Goal: Find specific page/section: Find specific page/section

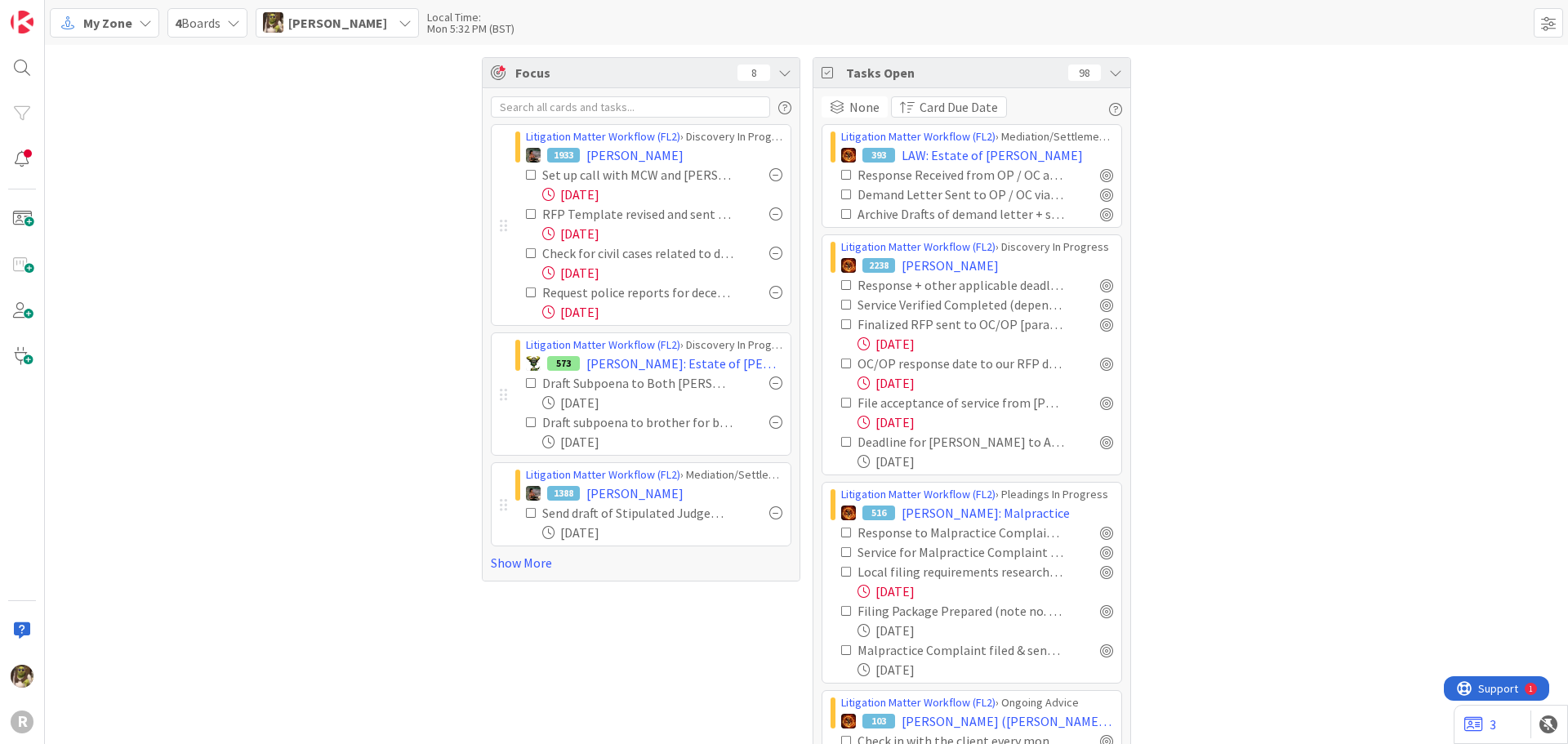
scroll to position [2934, 0]
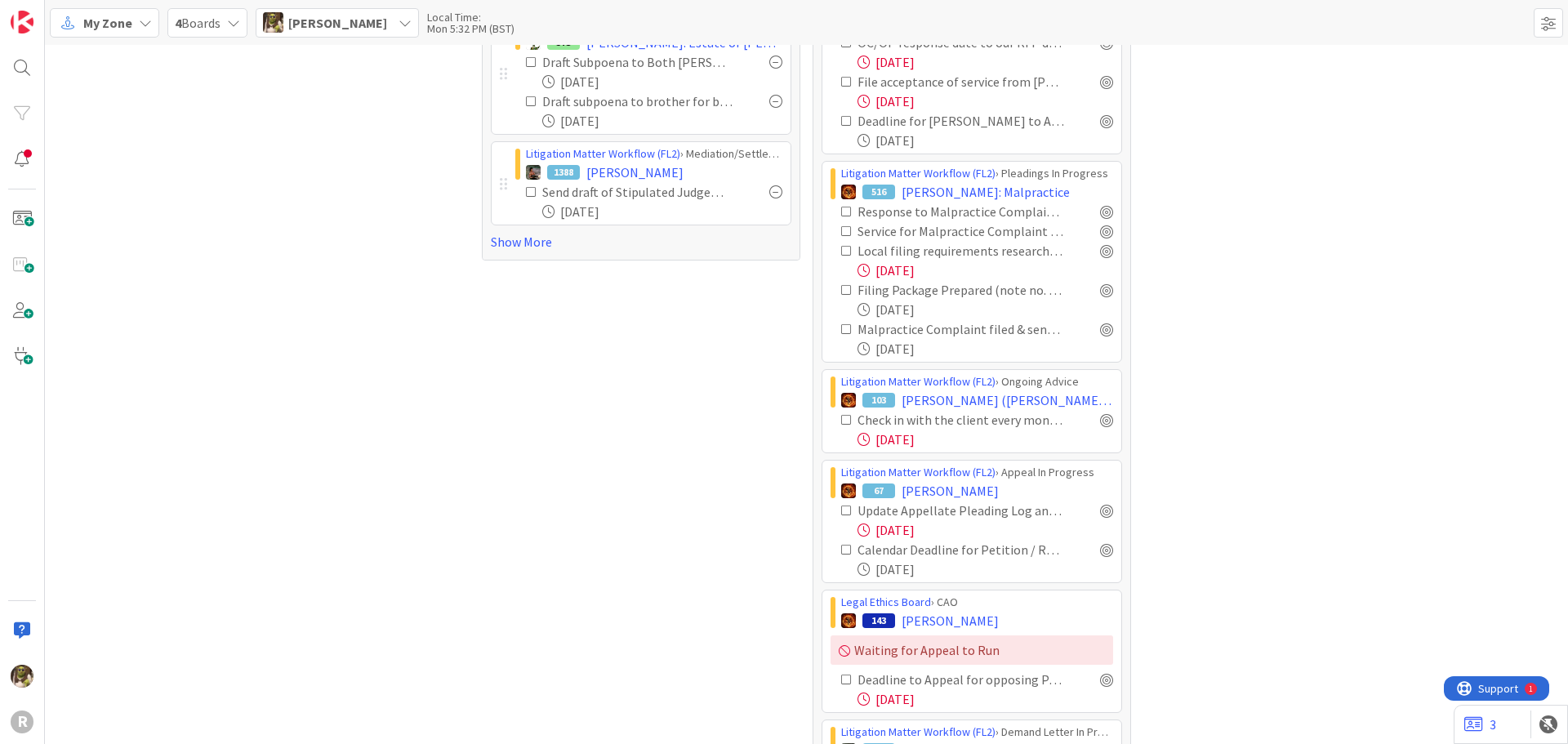
scroll to position [0, 0]
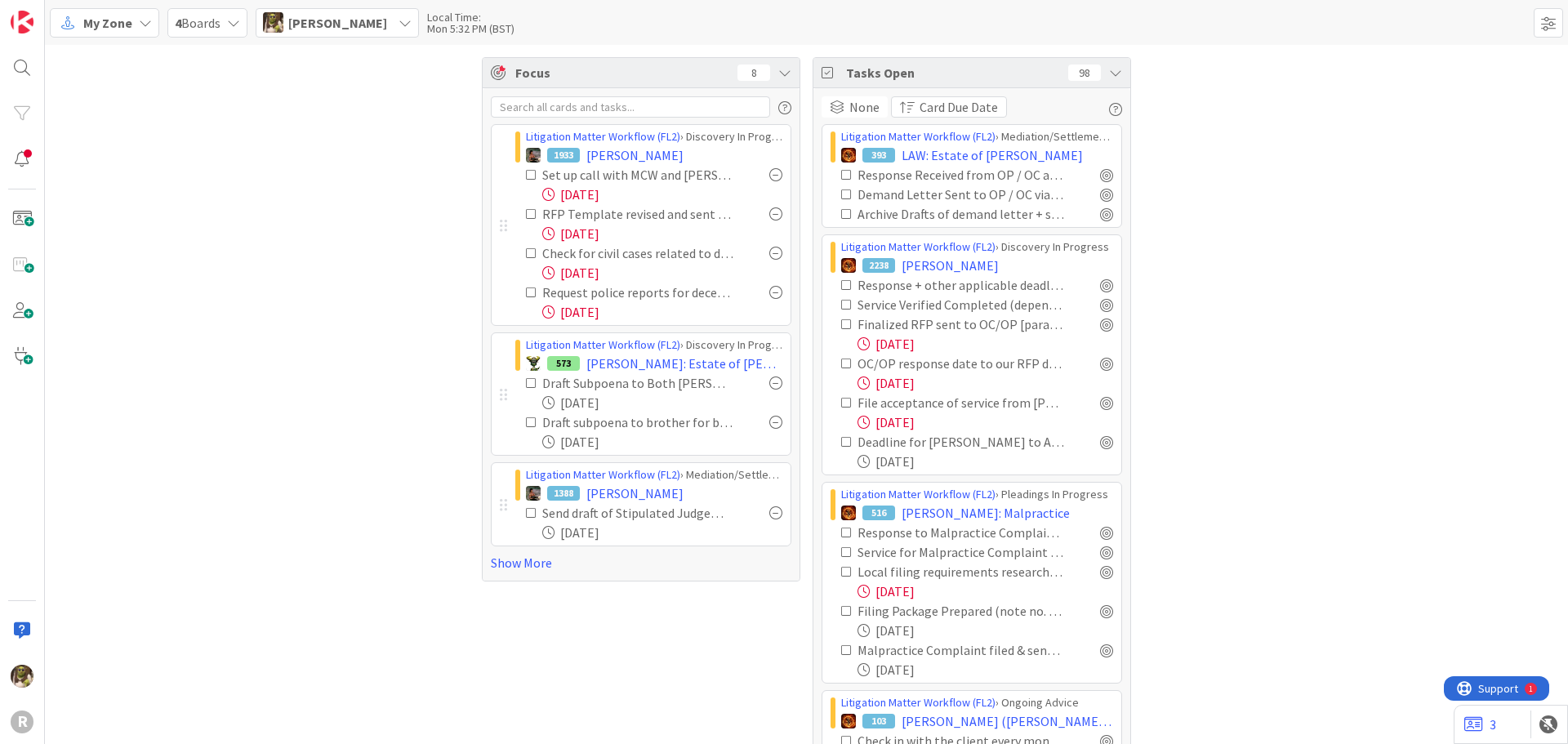
click at [526, 216] on icon at bounding box center [532, 214] width 11 height 11
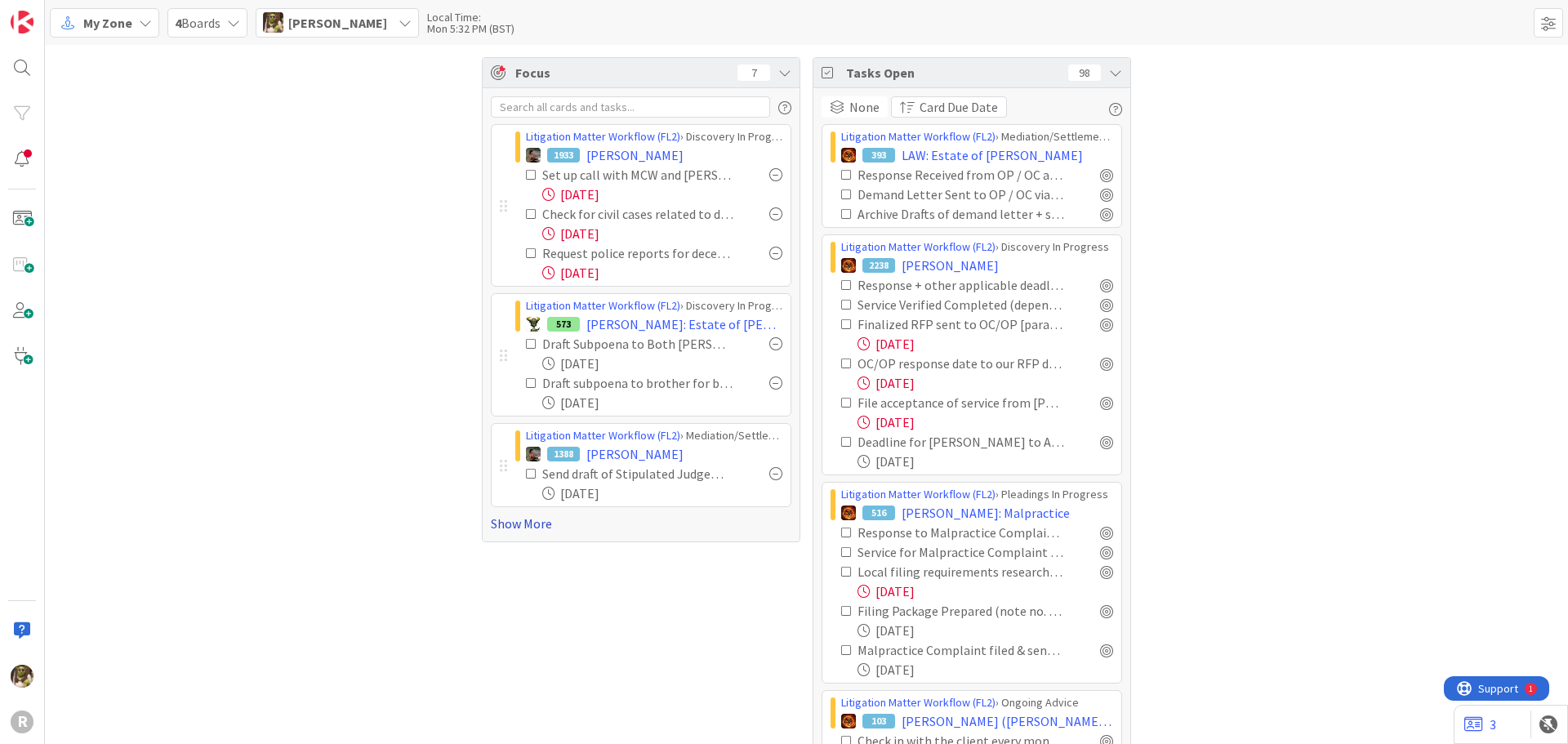
click at [525, 523] on link "Show More" at bounding box center [641, 523] width 301 height 20
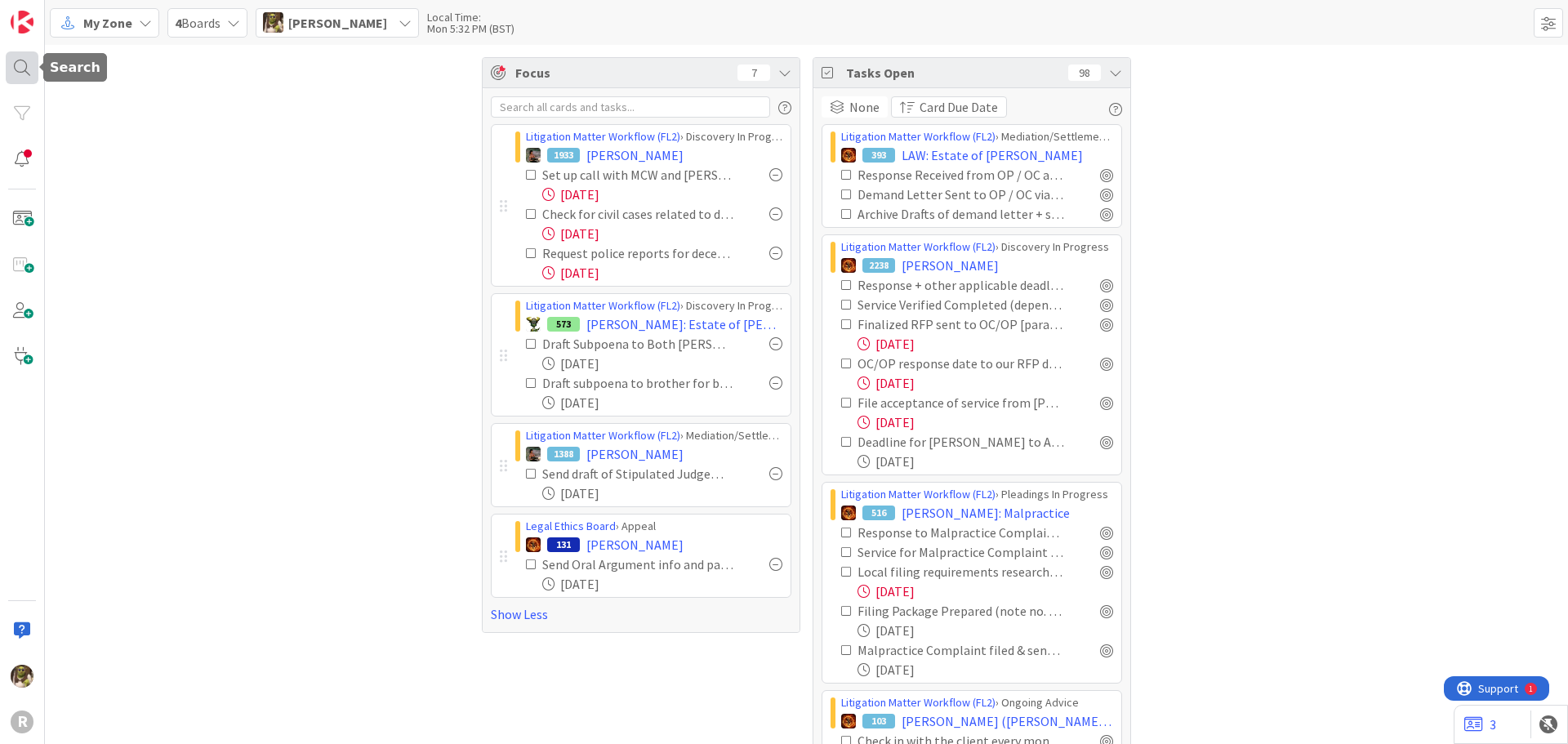
click at [9, 69] on div at bounding box center [22, 68] width 33 height 33
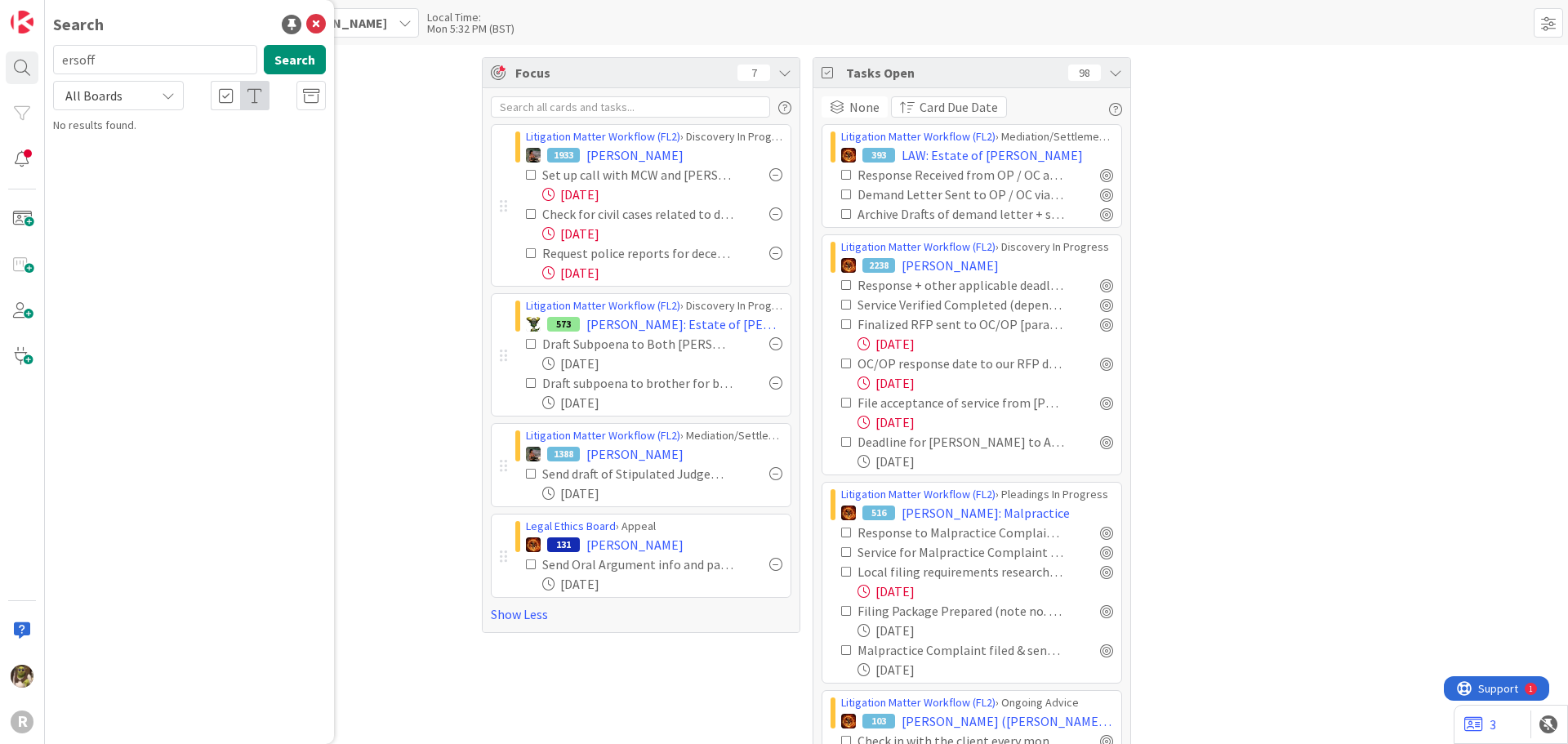
drag, startPoint x: 97, startPoint y: 58, endPoint x: 47, endPoint y: 62, distance: 50.2
click at [47, 62] on div "ersoff Search" at bounding box center [190, 63] width 293 height 36
type input "[PERSON_NAME]"
click at [205, 137] on span ", [PERSON_NAME] and [PERSON_NAME]" at bounding box center [191, 152] width 230 height 32
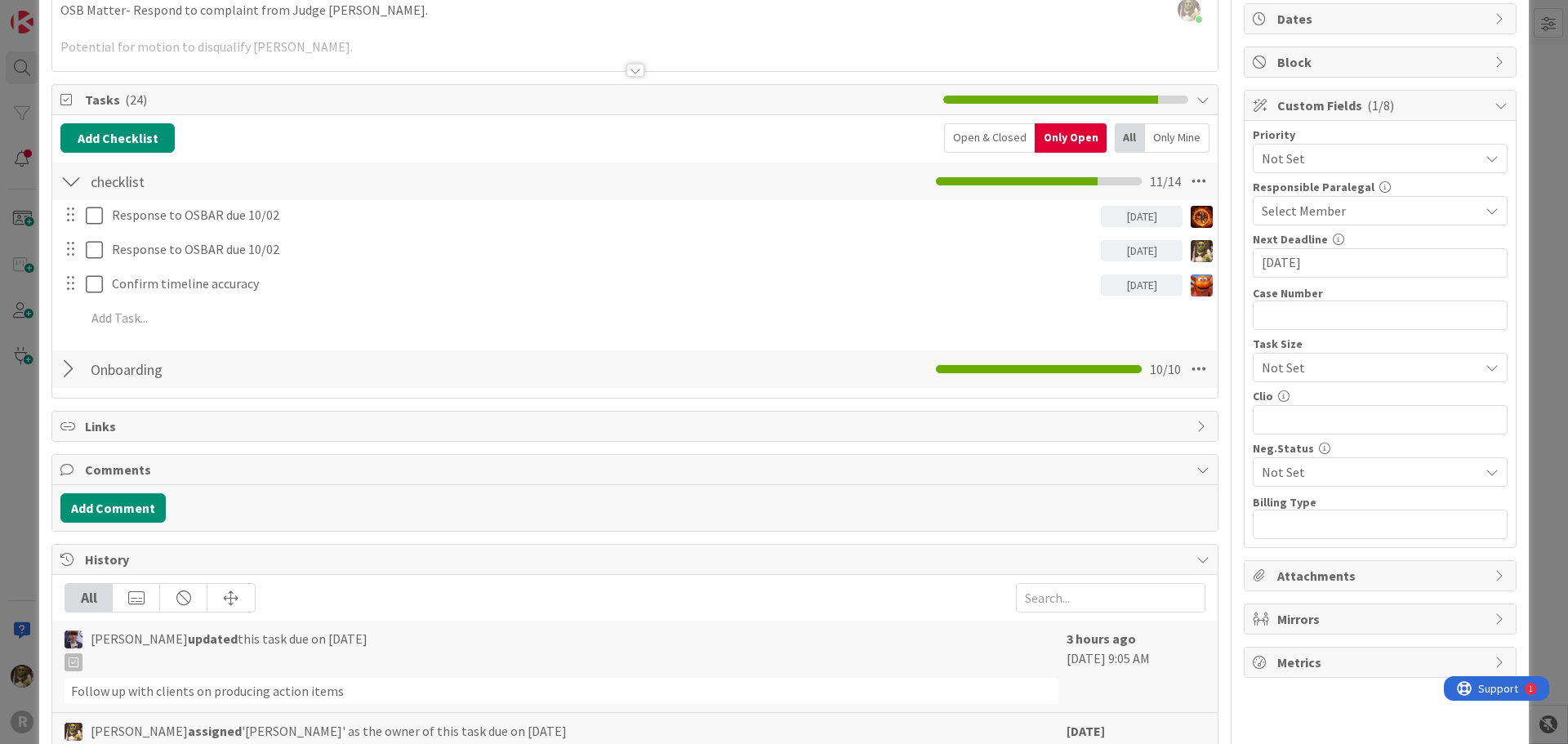
scroll to position [163, 0]
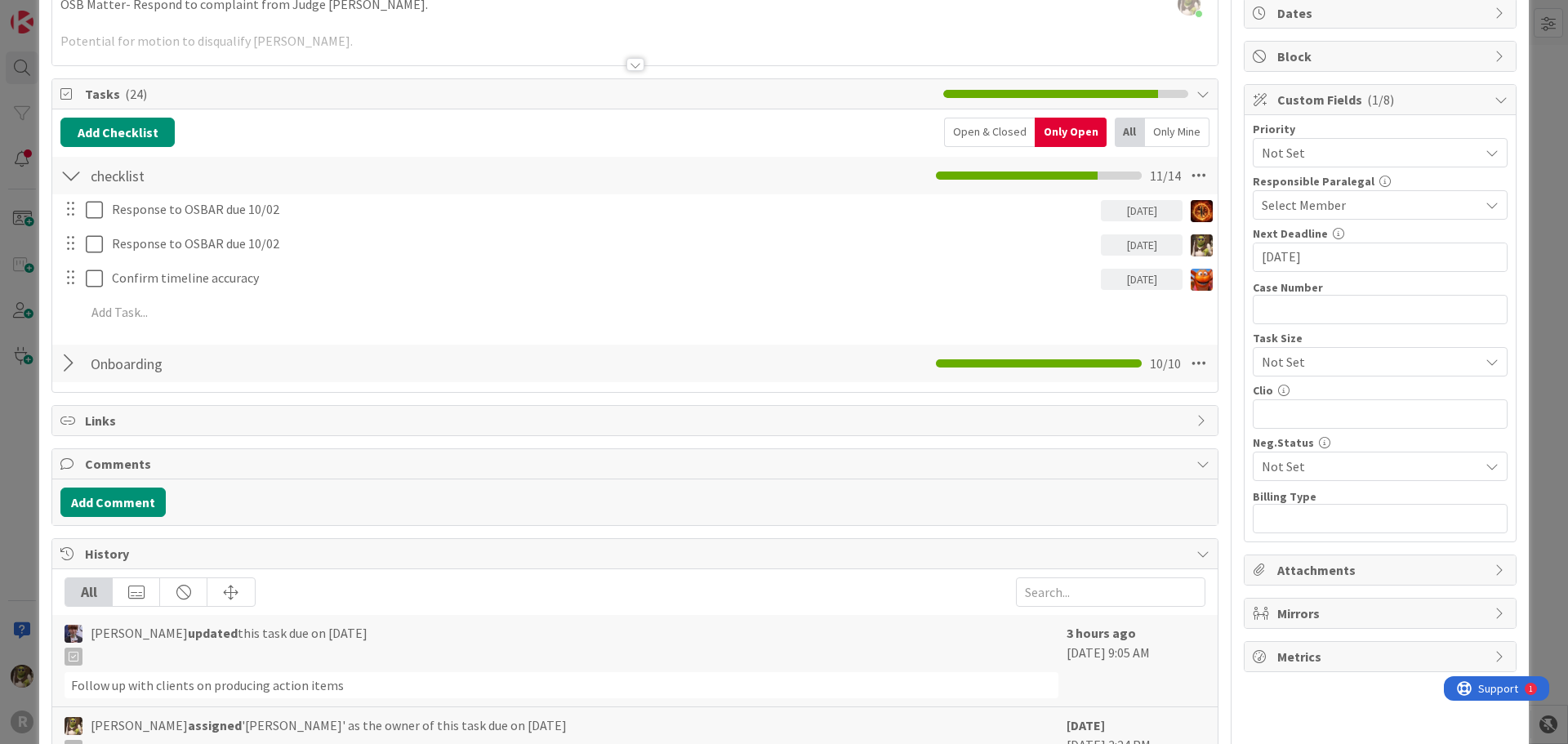
click at [1155, 134] on div "Only Mine" at bounding box center [1177, 132] width 65 height 29
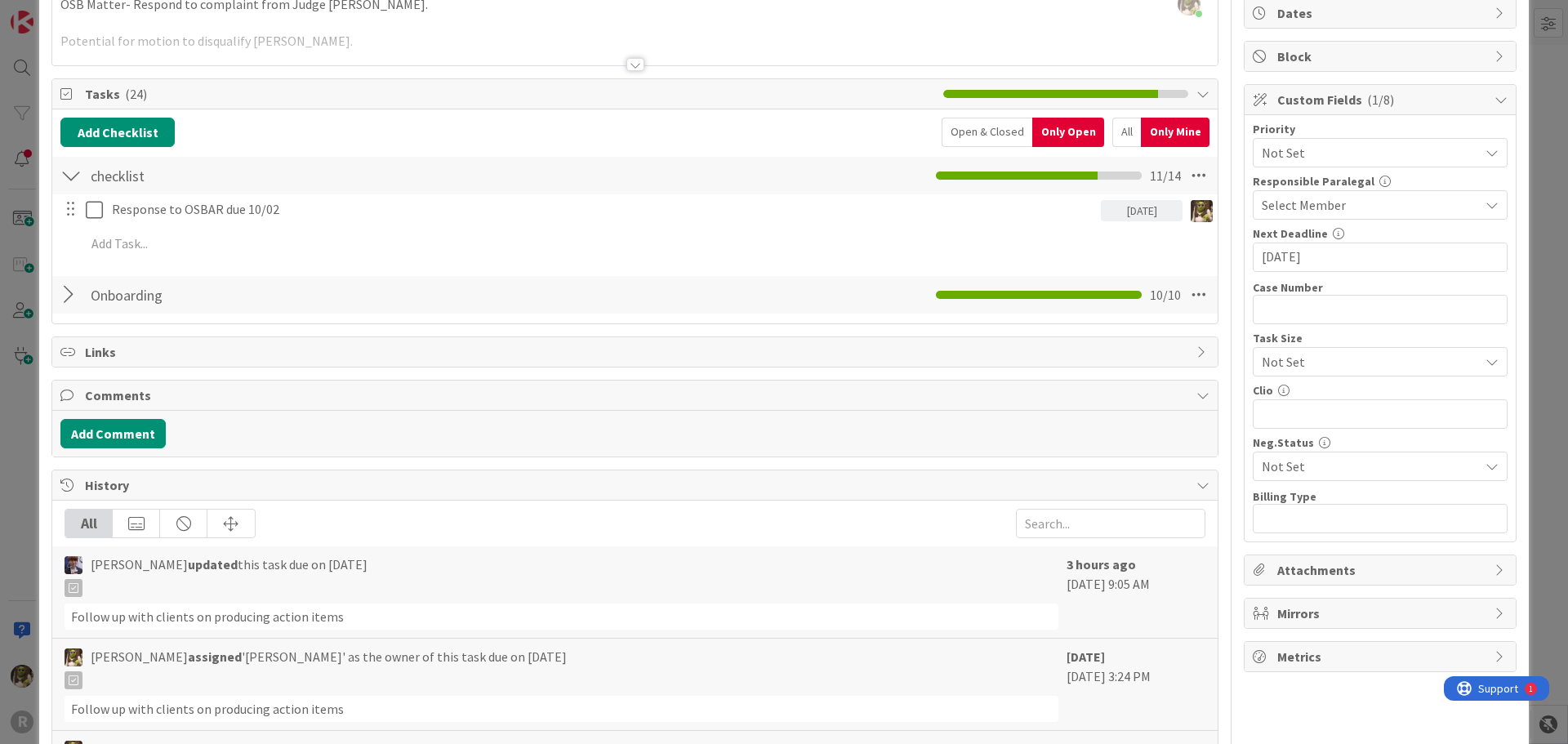
click at [942, 127] on div "Open & Closed" at bounding box center [987, 132] width 91 height 29
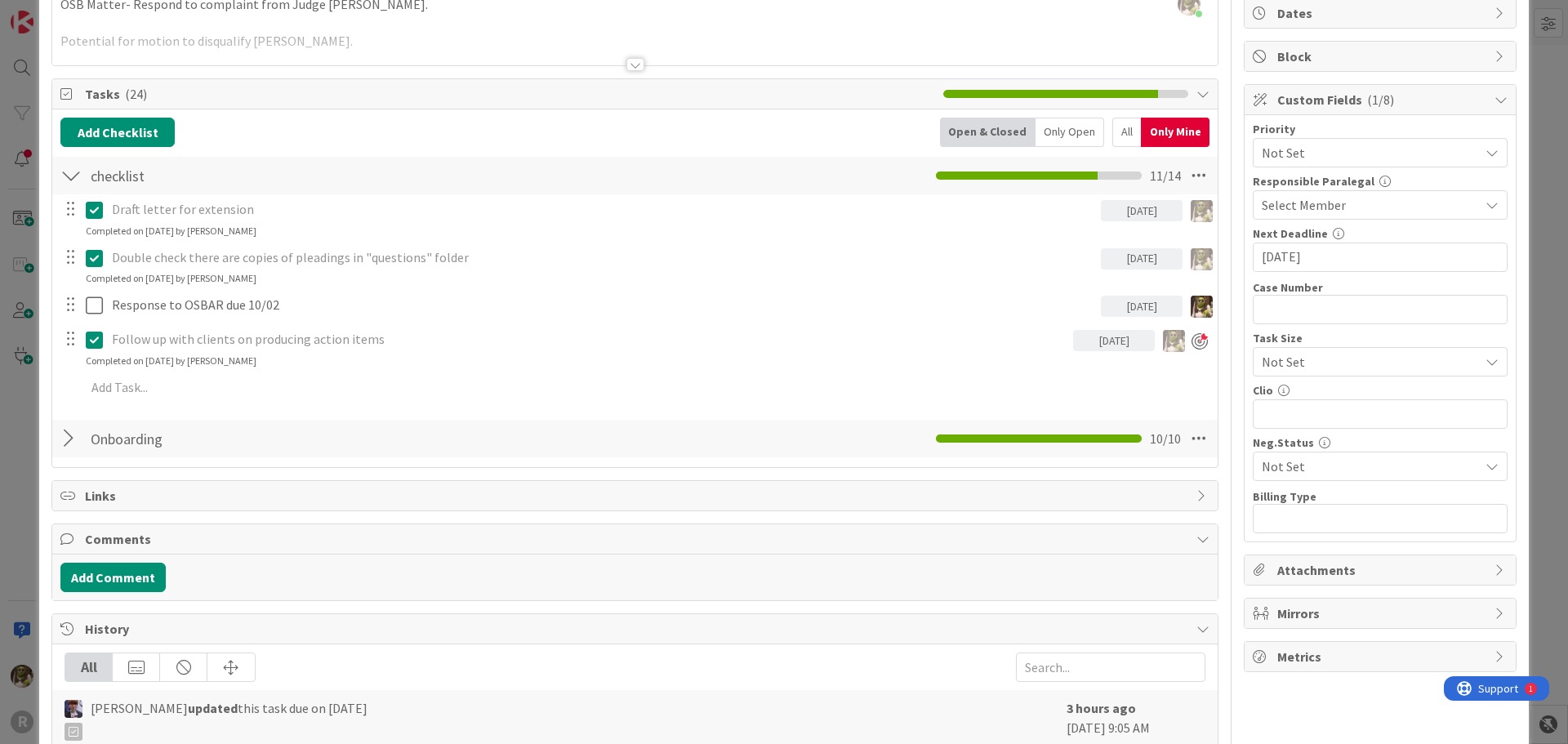
click at [96, 344] on icon at bounding box center [94, 340] width 17 height 20
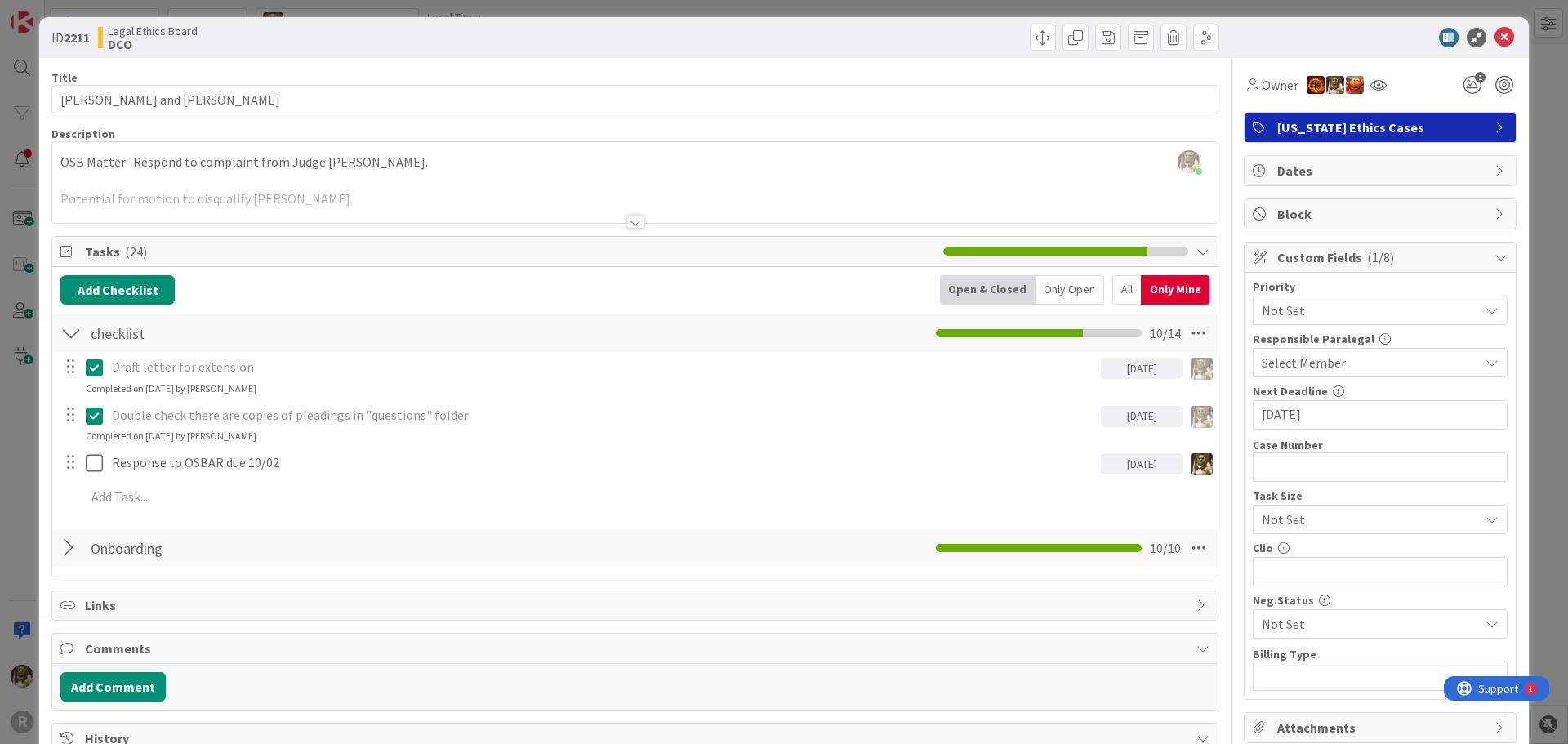
scroll to position [0, 0]
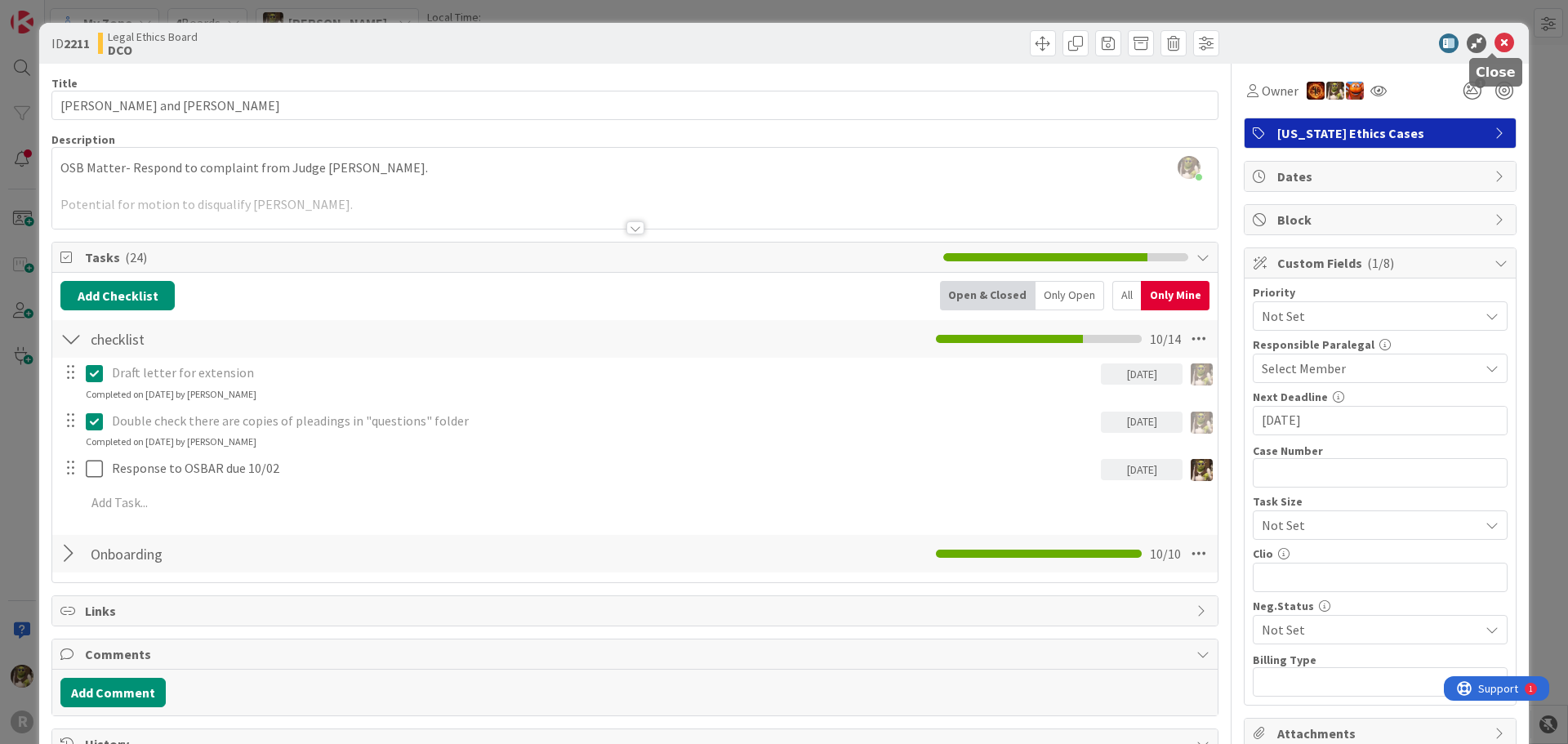
click at [1494, 41] on icon at bounding box center [1504, 43] width 20 height 20
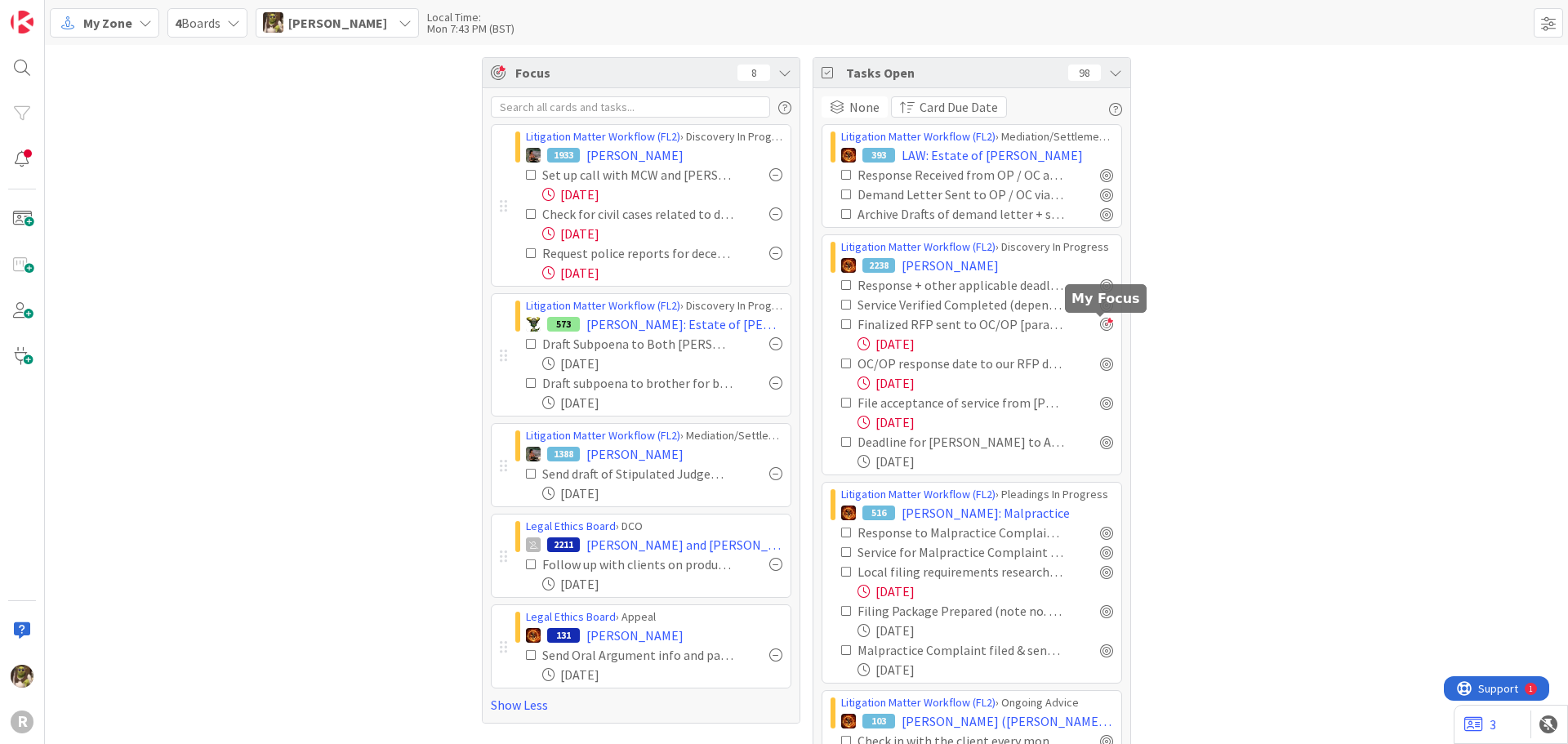
click at [1101, 319] on div at bounding box center [1107, 324] width 13 height 13
click at [1105, 328] on div at bounding box center [1107, 324] width 13 height 13
click at [1103, 403] on div at bounding box center [1107, 403] width 13 height 13
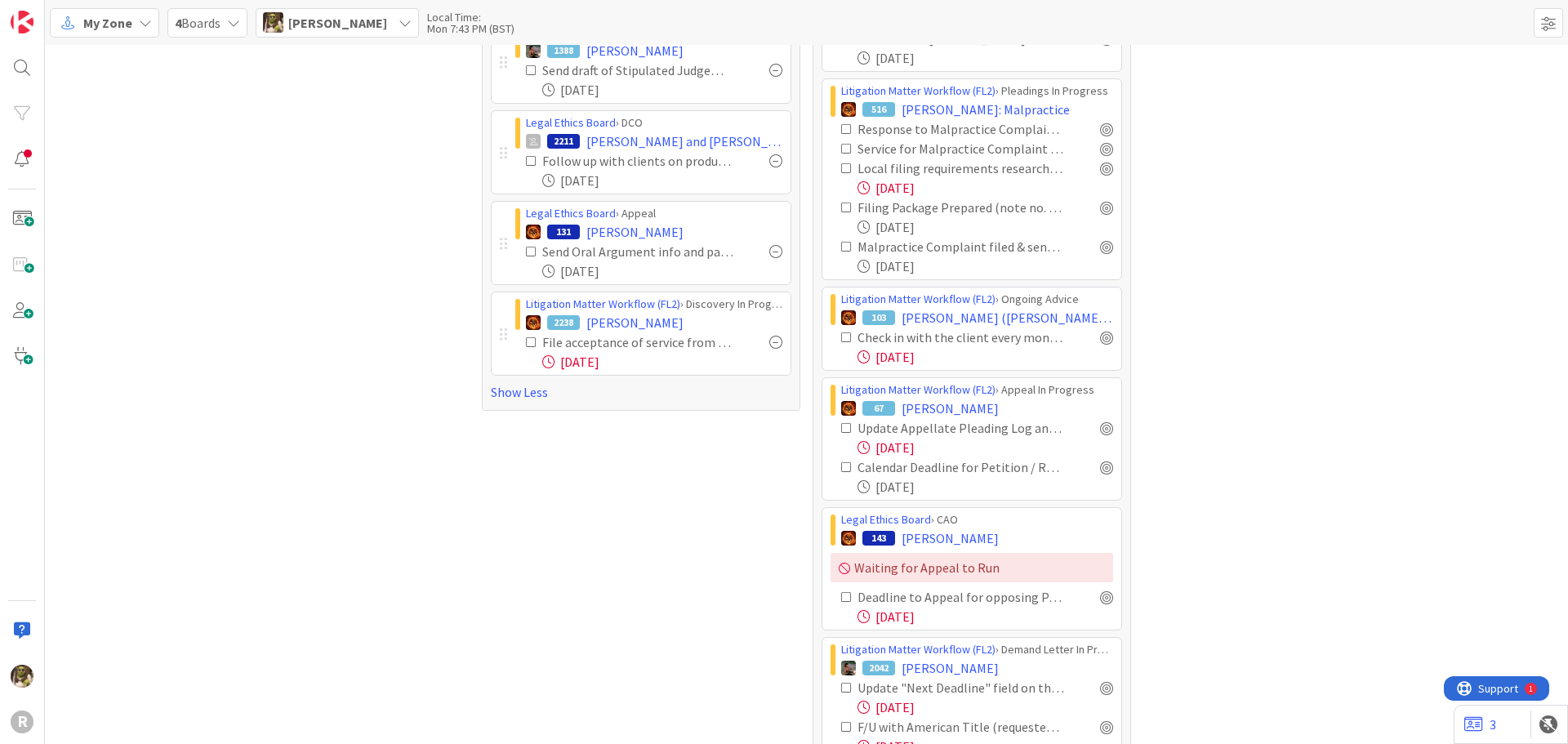
scroll to position [490, 0]
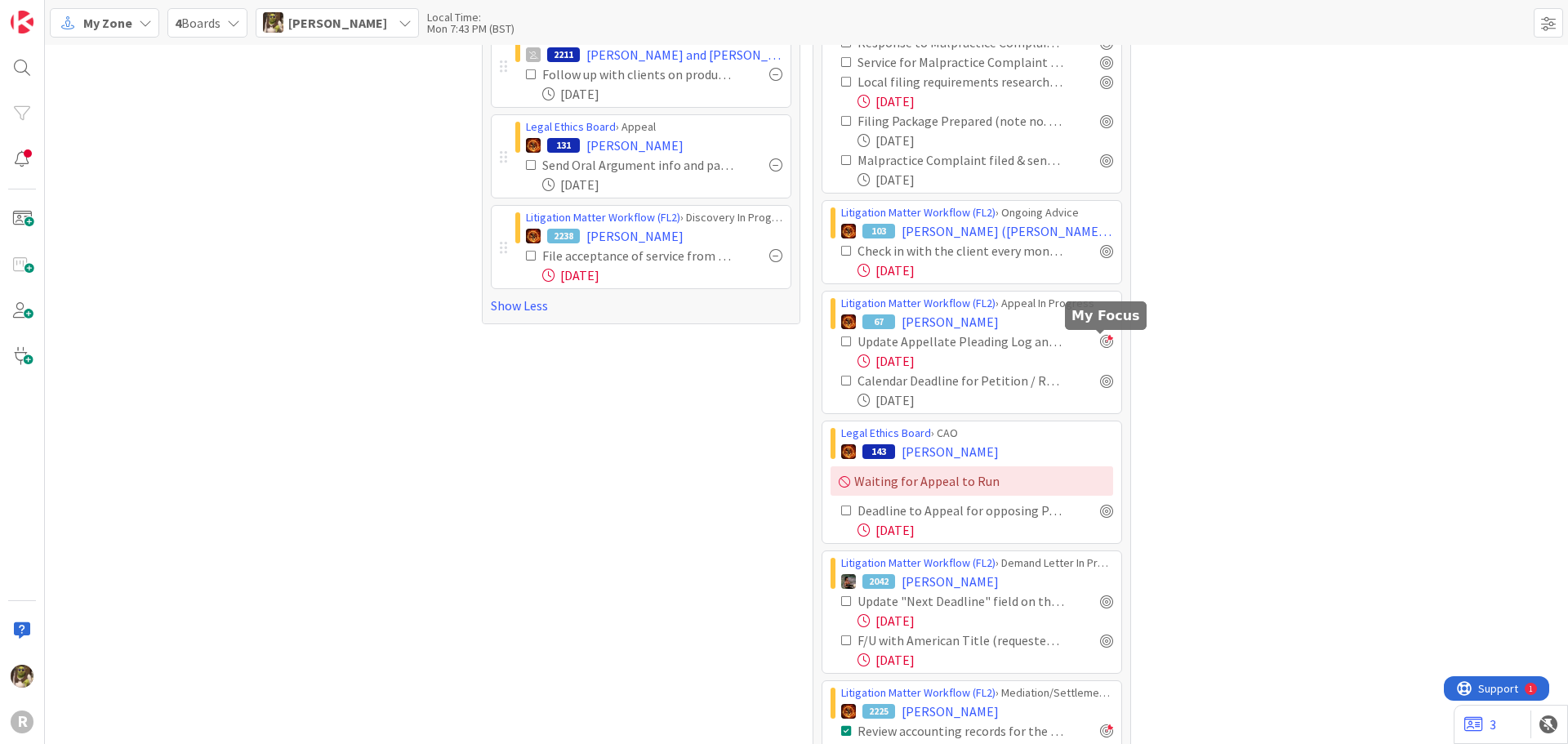
click at [1102, 345] on div at bounding box center [1107, 341] width 13 height 13
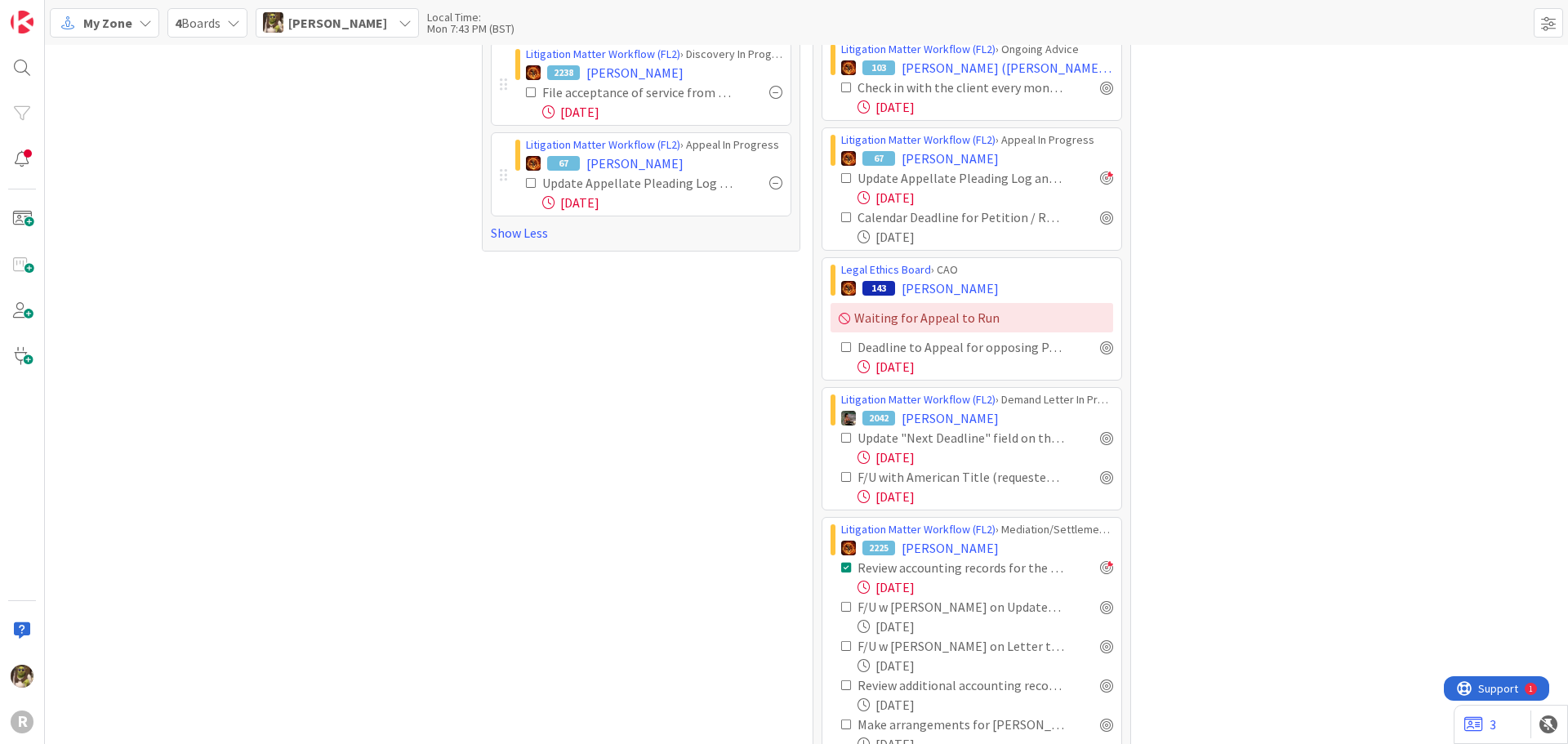
scroll to position [735, 0]
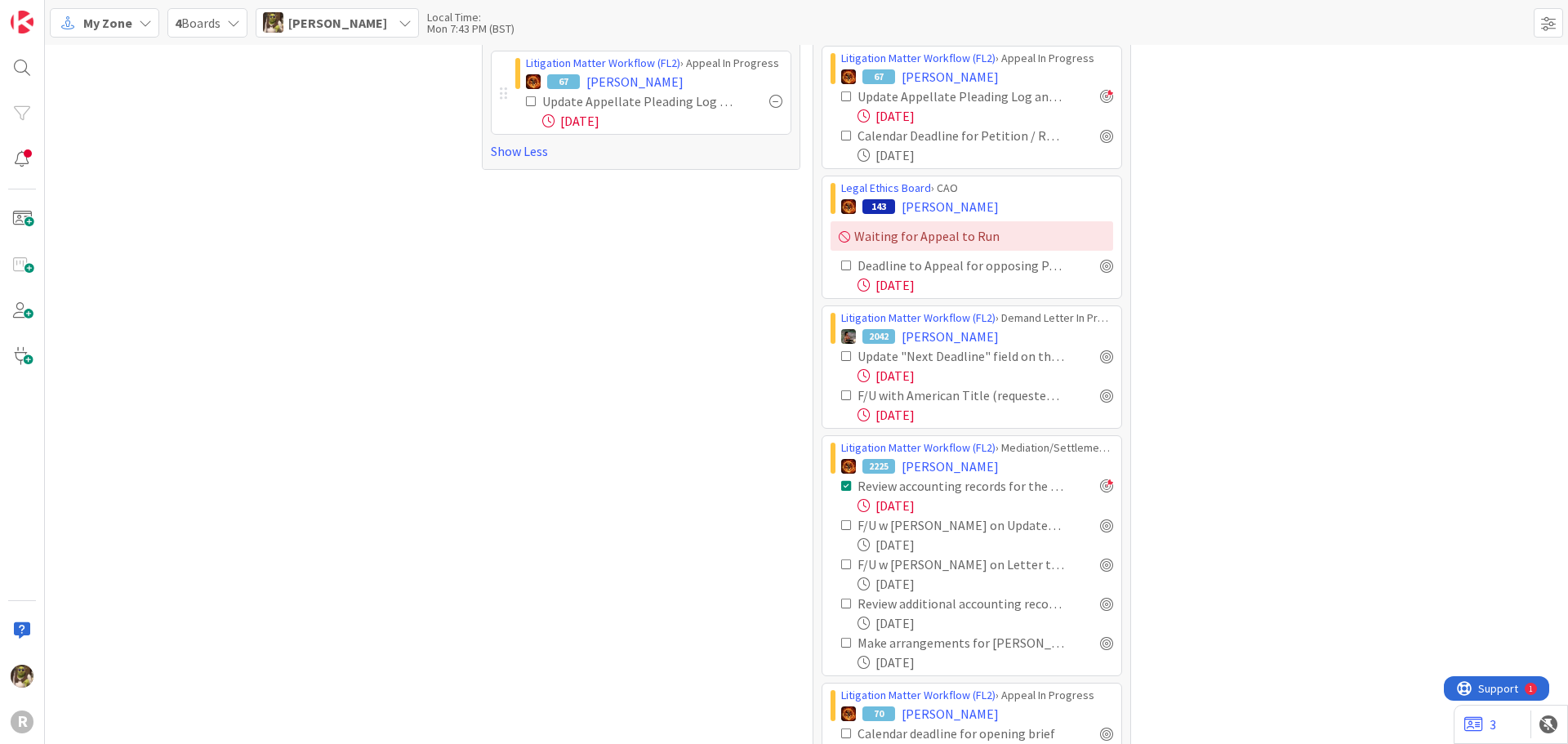
click at [843, 358] on icon at bounding box center [847, 356] width 11 height 11
click at [843, 354] on icon at bounding box center [847, 356] width 11 height 11
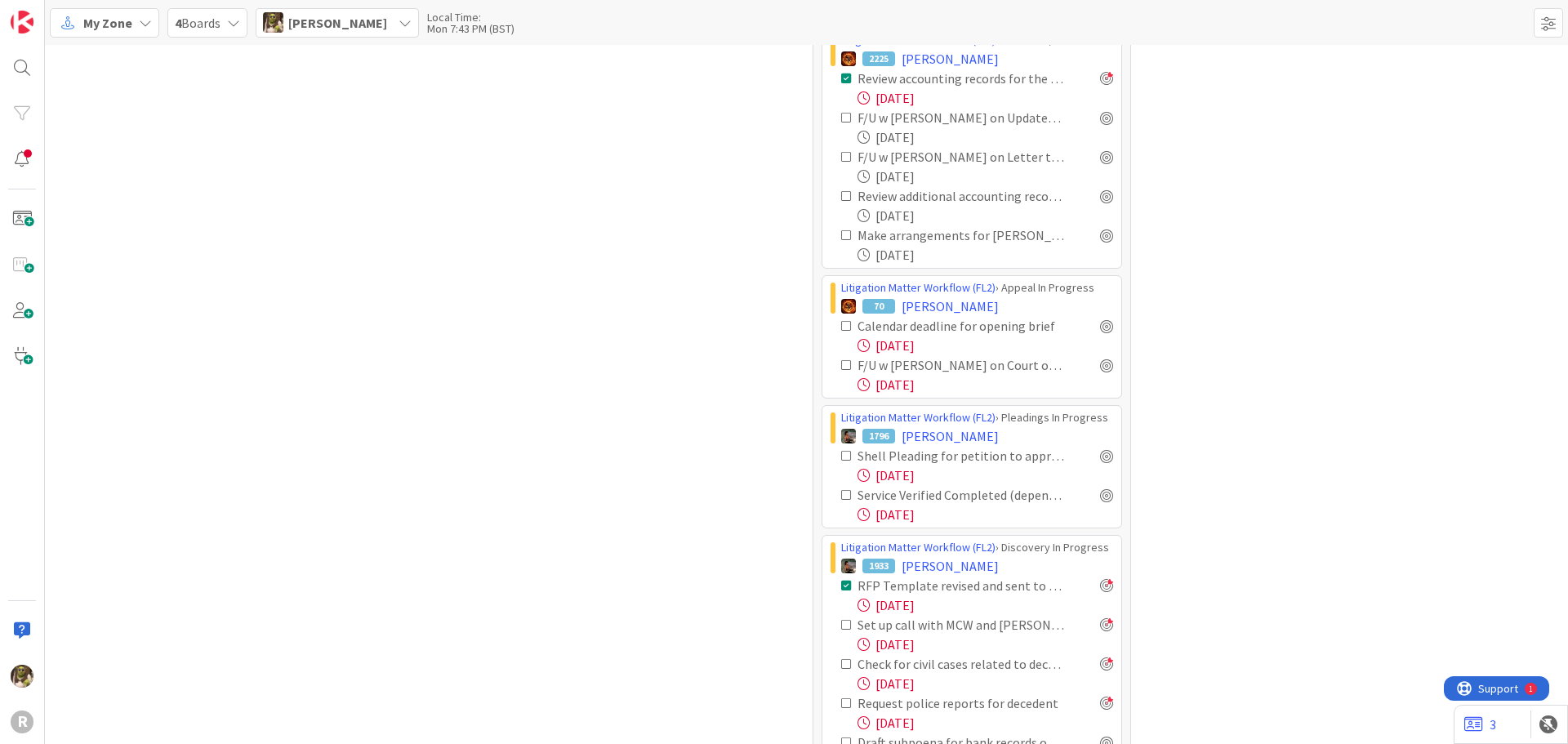
scroll to position [1143, 0]
click at [1101, 329] on div at bounding box center [1107, 325] width 13 height 13
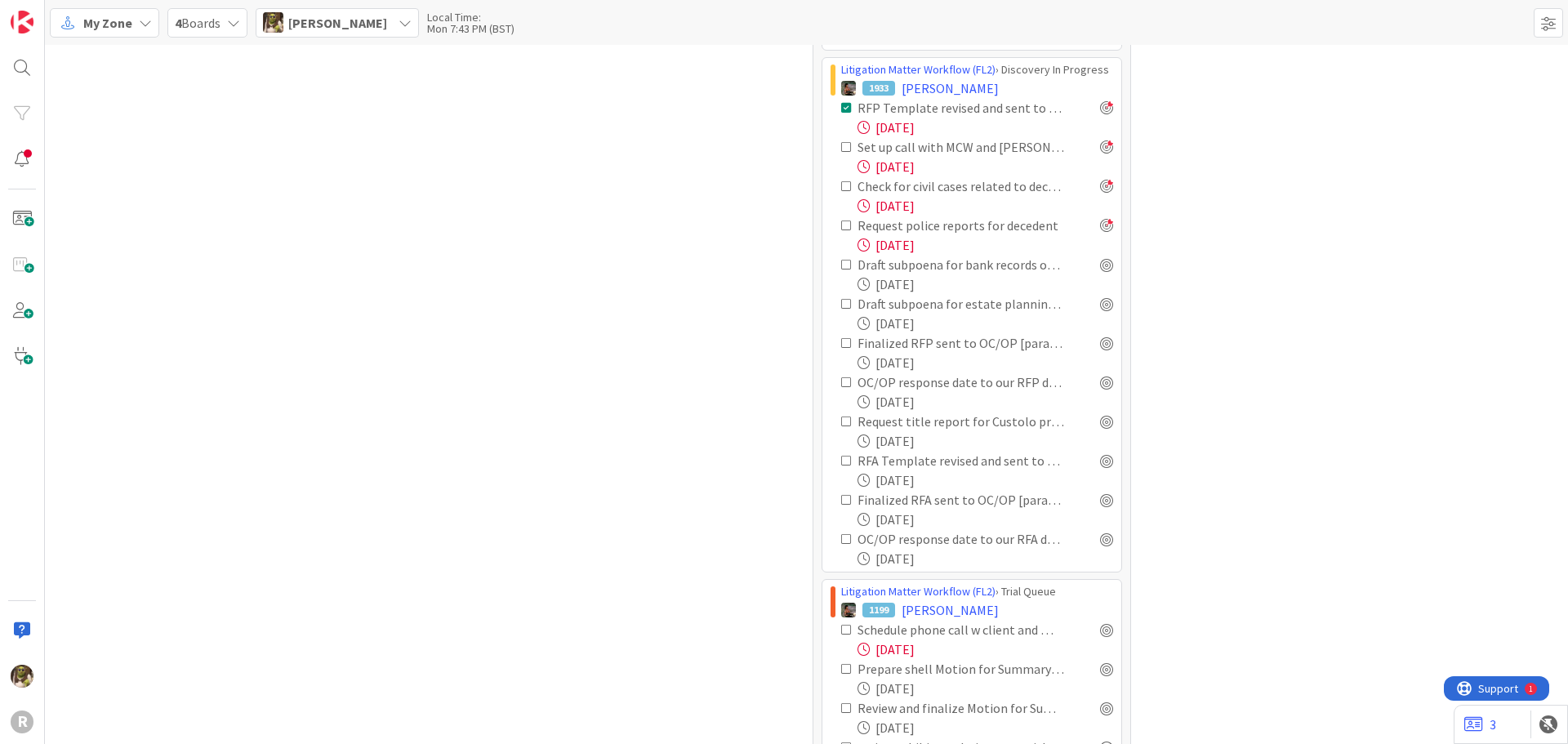
scroll to position [1633, 0]
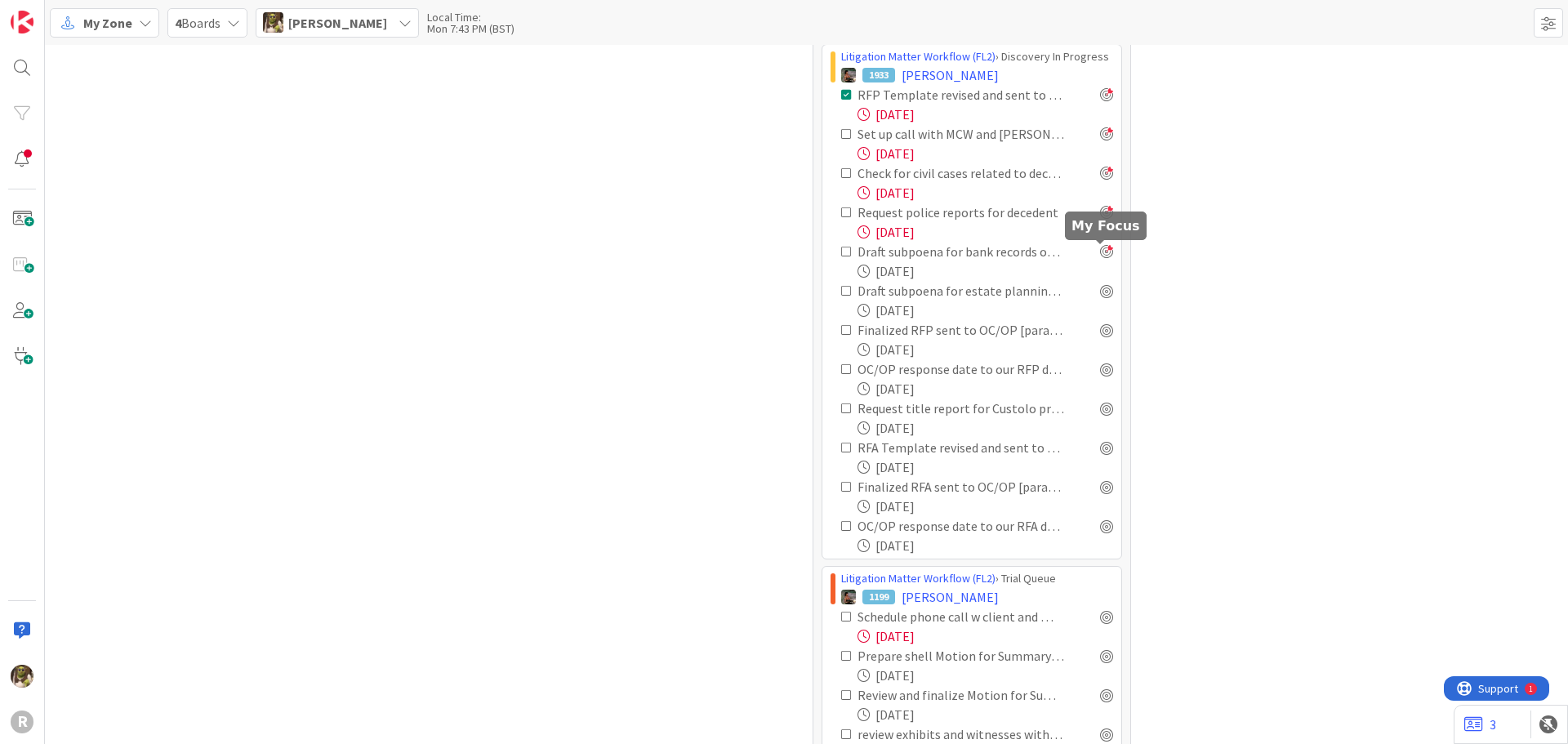
click at [1101, 250] on div at bounding box center [1107, 252] width 13 height 13
click at [1101, 295] on div at bounding box center [1107, 291] width 13 height 13
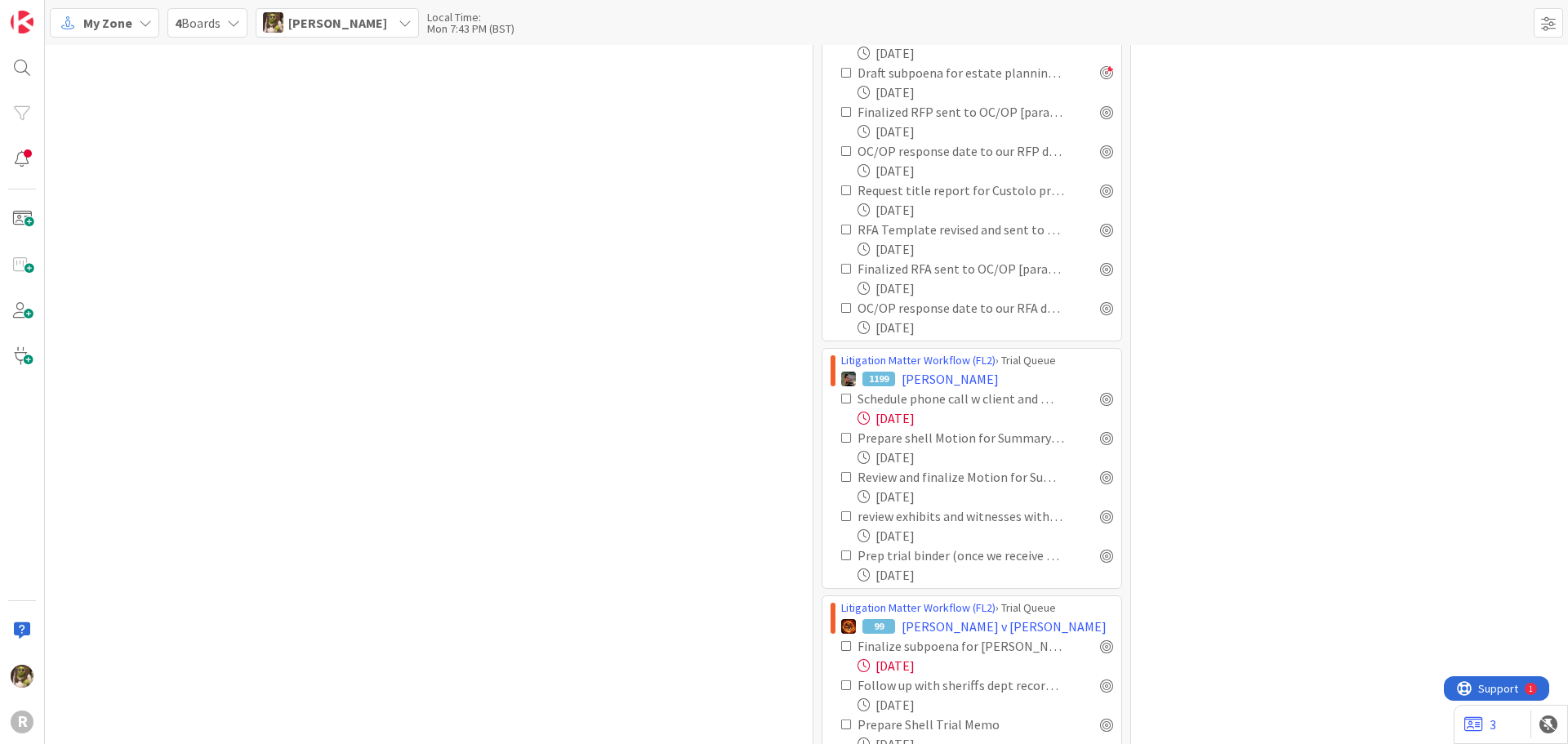
scroll to position [1878, 0]
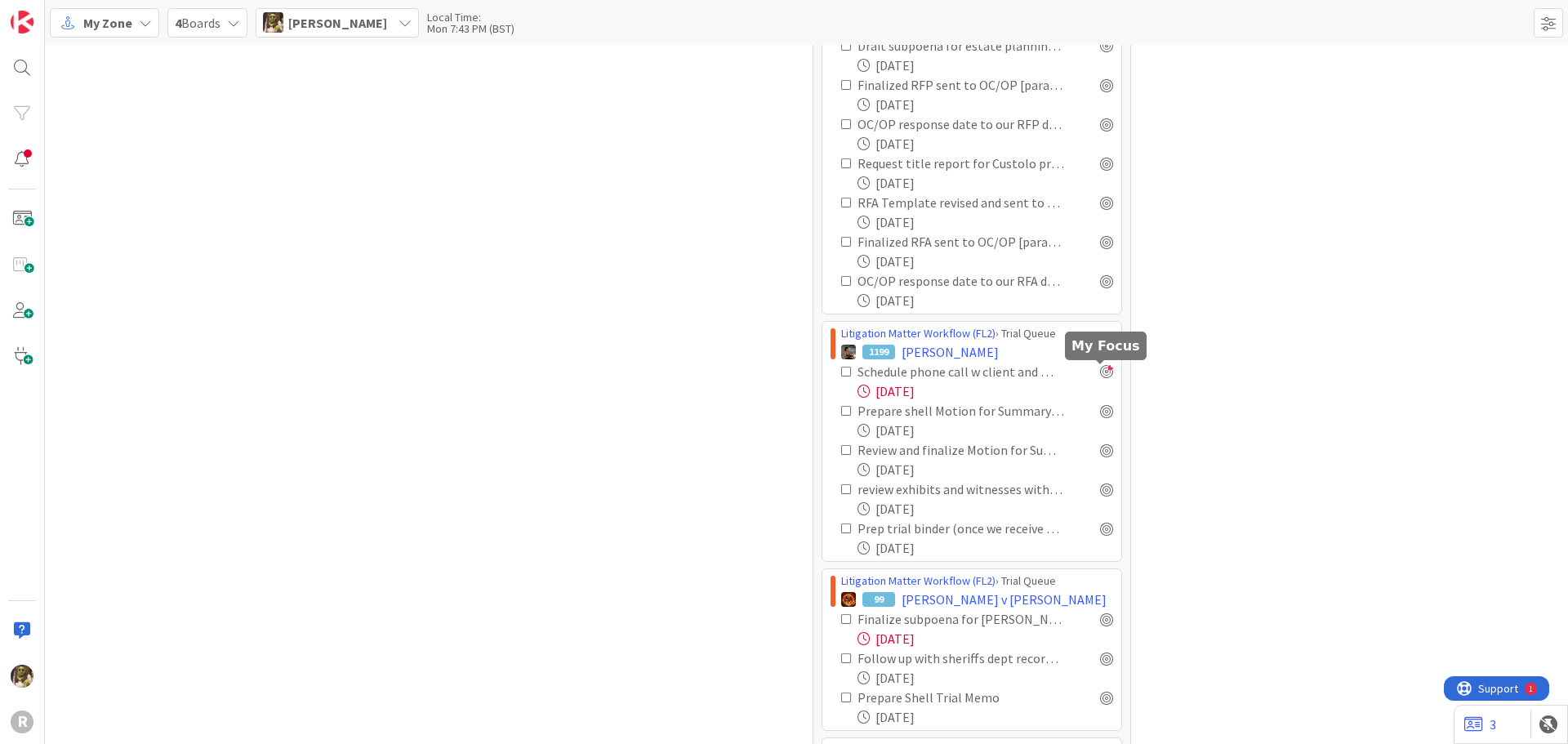
click at [1101, 377] on div at bounding box center [1107, 372] width 13 height 13
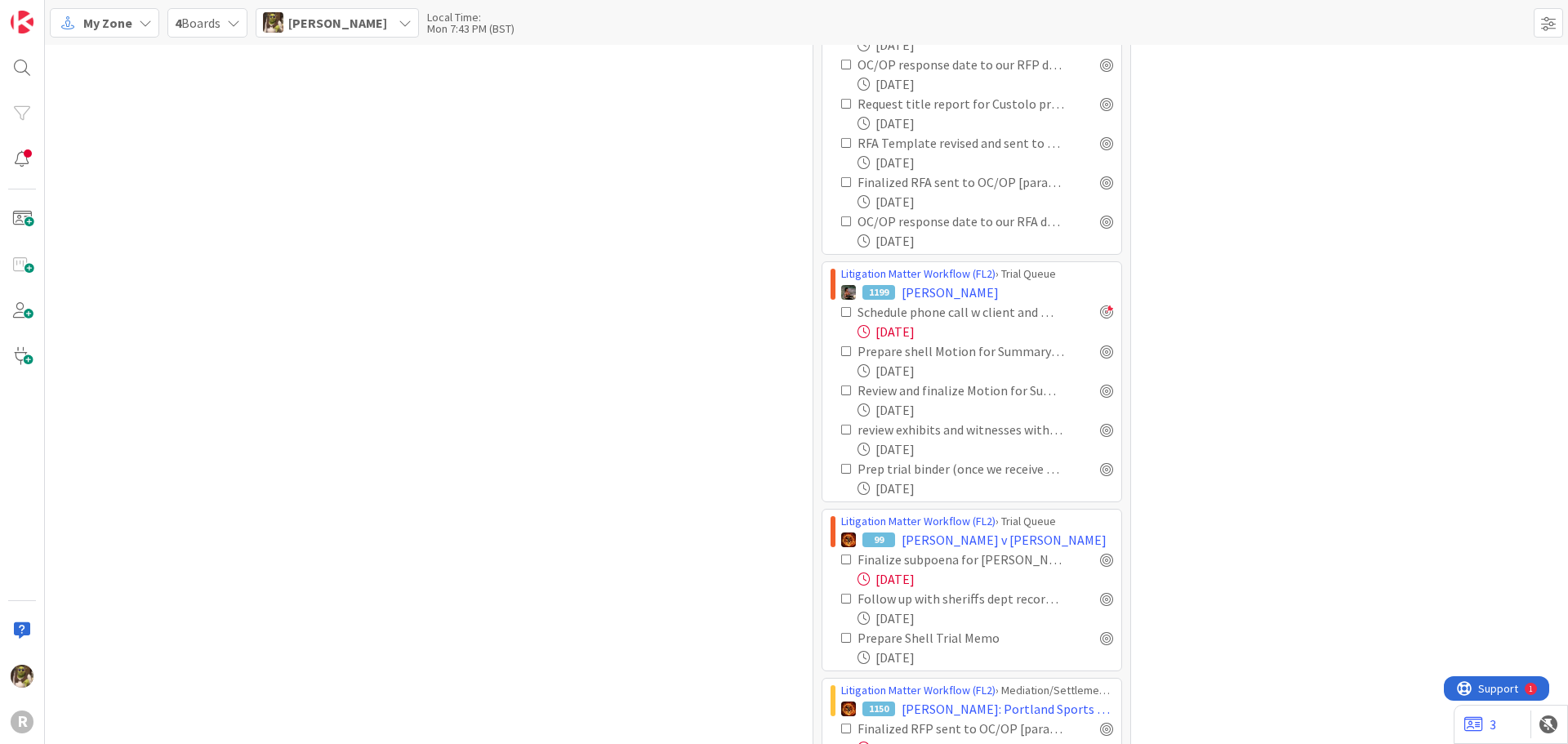
scroll to position [2123, 0]
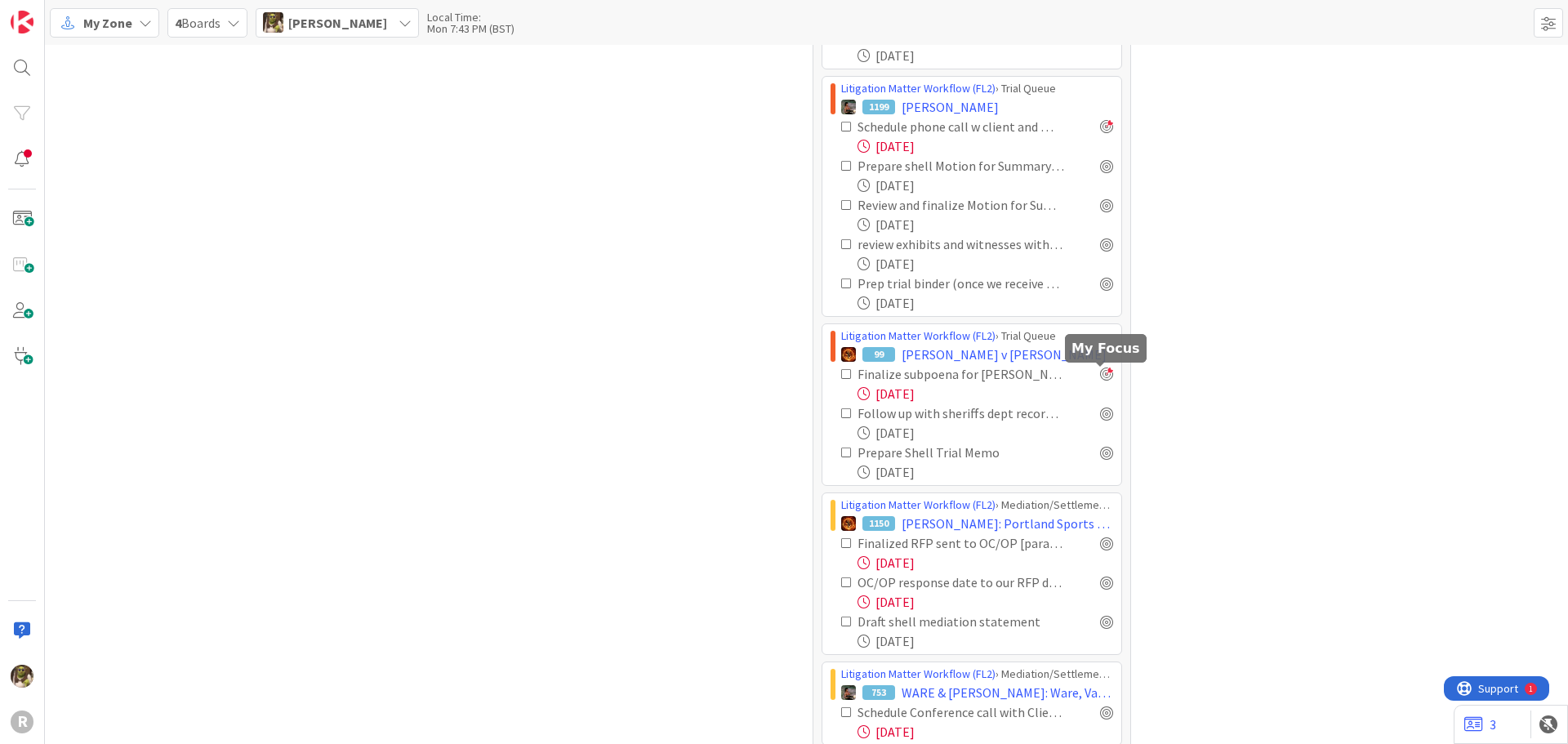
click at [1101, 374] on div at bounding box center [1107, 374] width 13 height 13
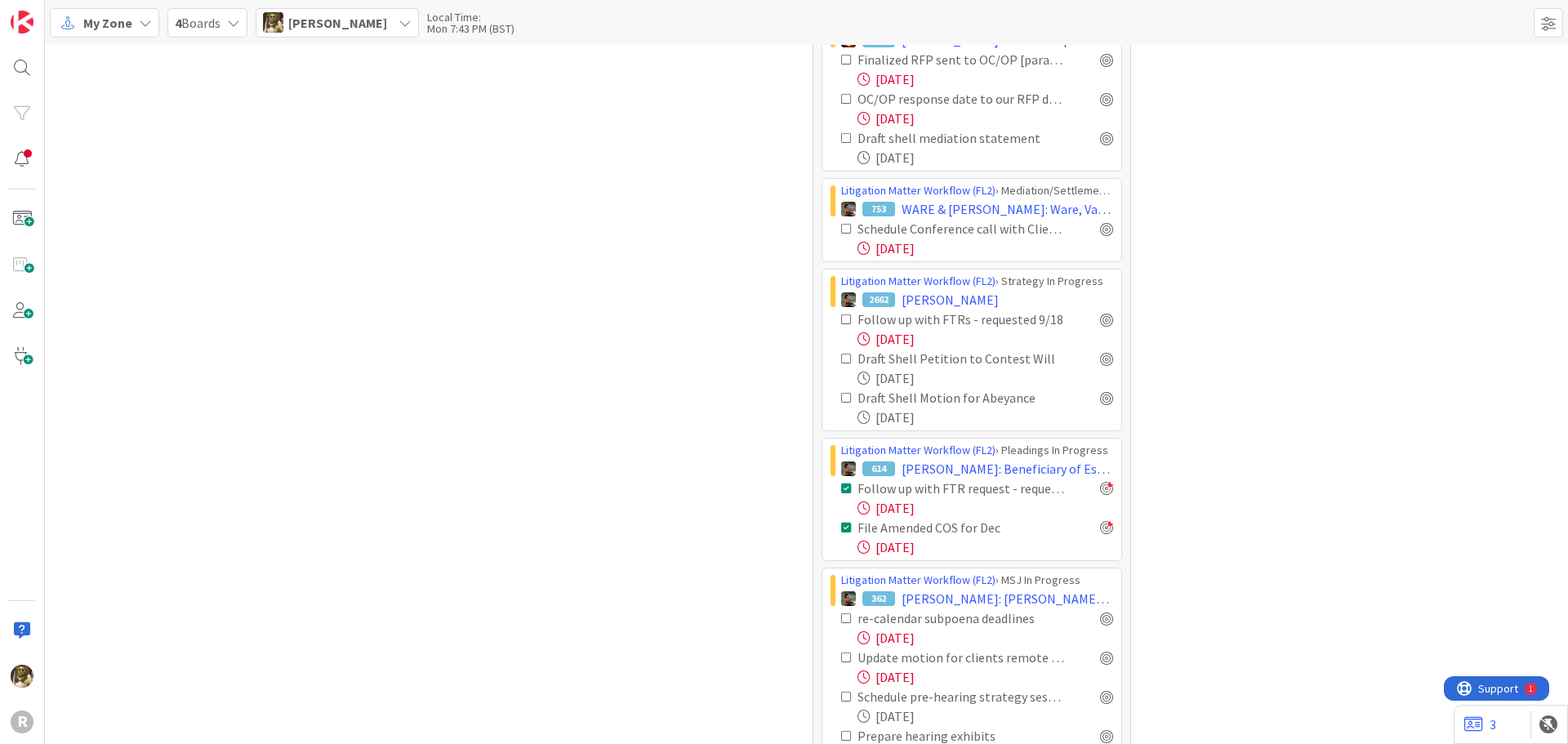
scroll to position [2613, 0]
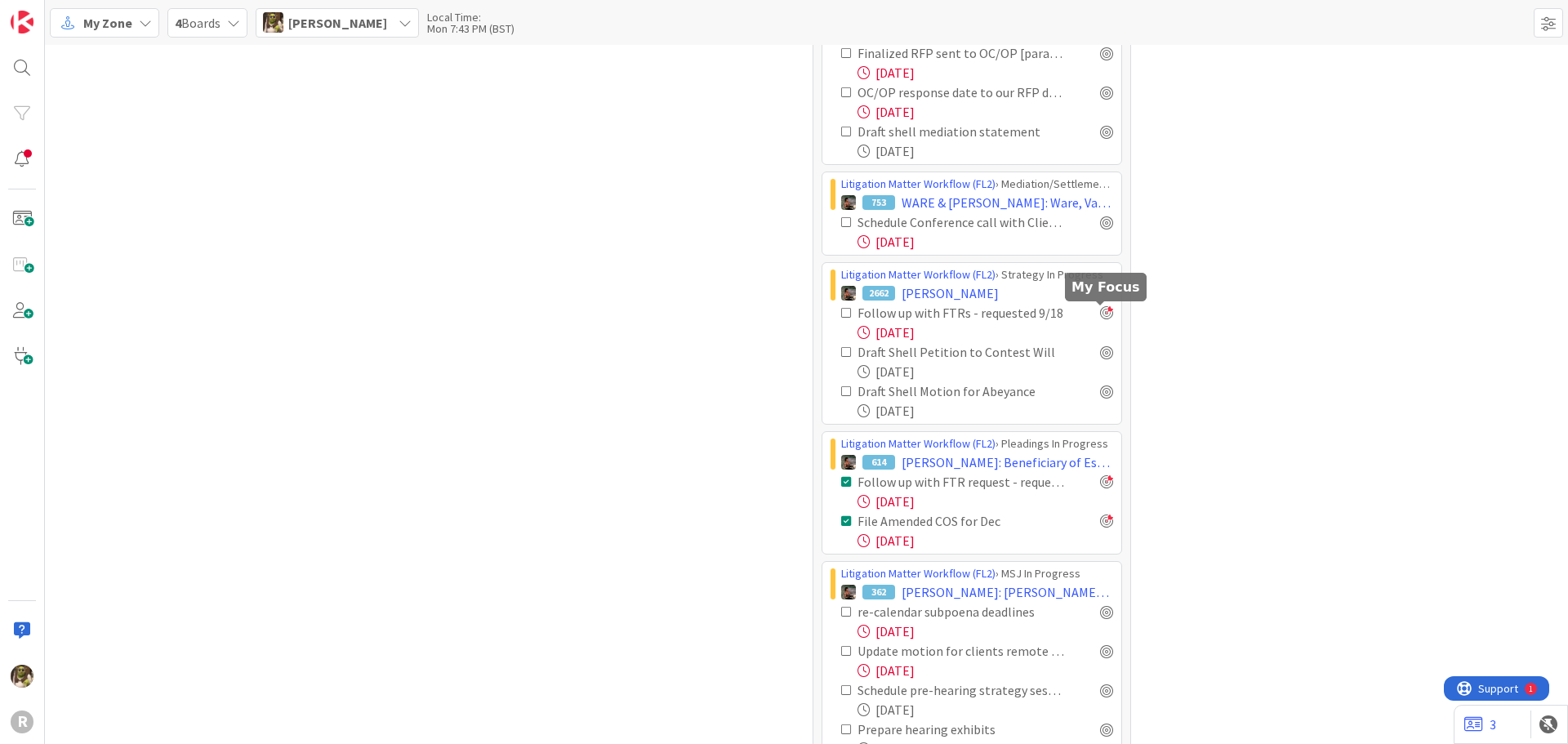
click at [1101, 311] on div at bounding box center [1107, 313] width 13 height 13
click at [1101, 222] on div at bounding box center [1107, 222] width 13 height 13
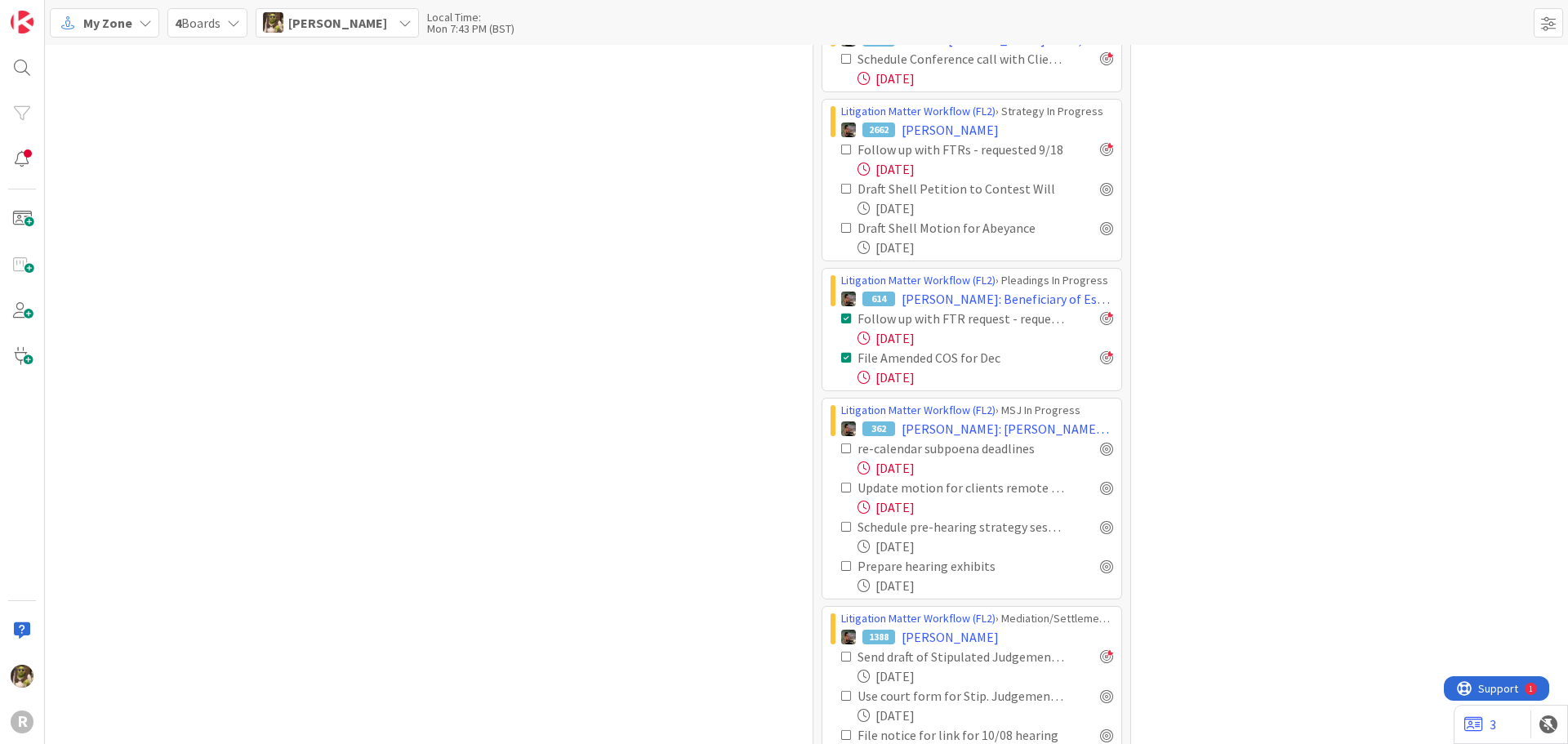
scroll to position [2858, 0]
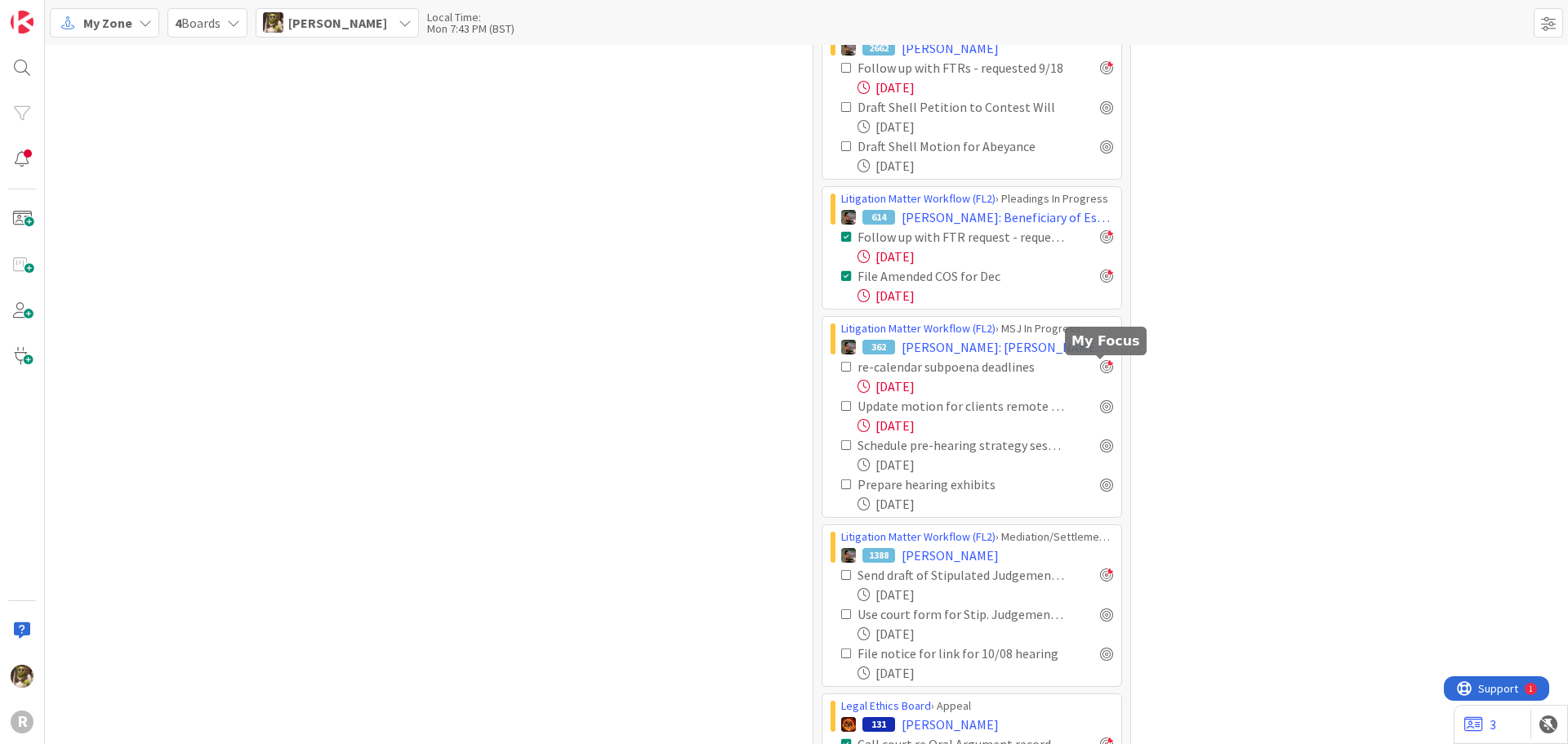
click at [1101, 363] on div at bounding box center [1107, 367] width 13 height 13
click at [1102, 407] on div at bounding box center [1107, 406] width 13 height 13
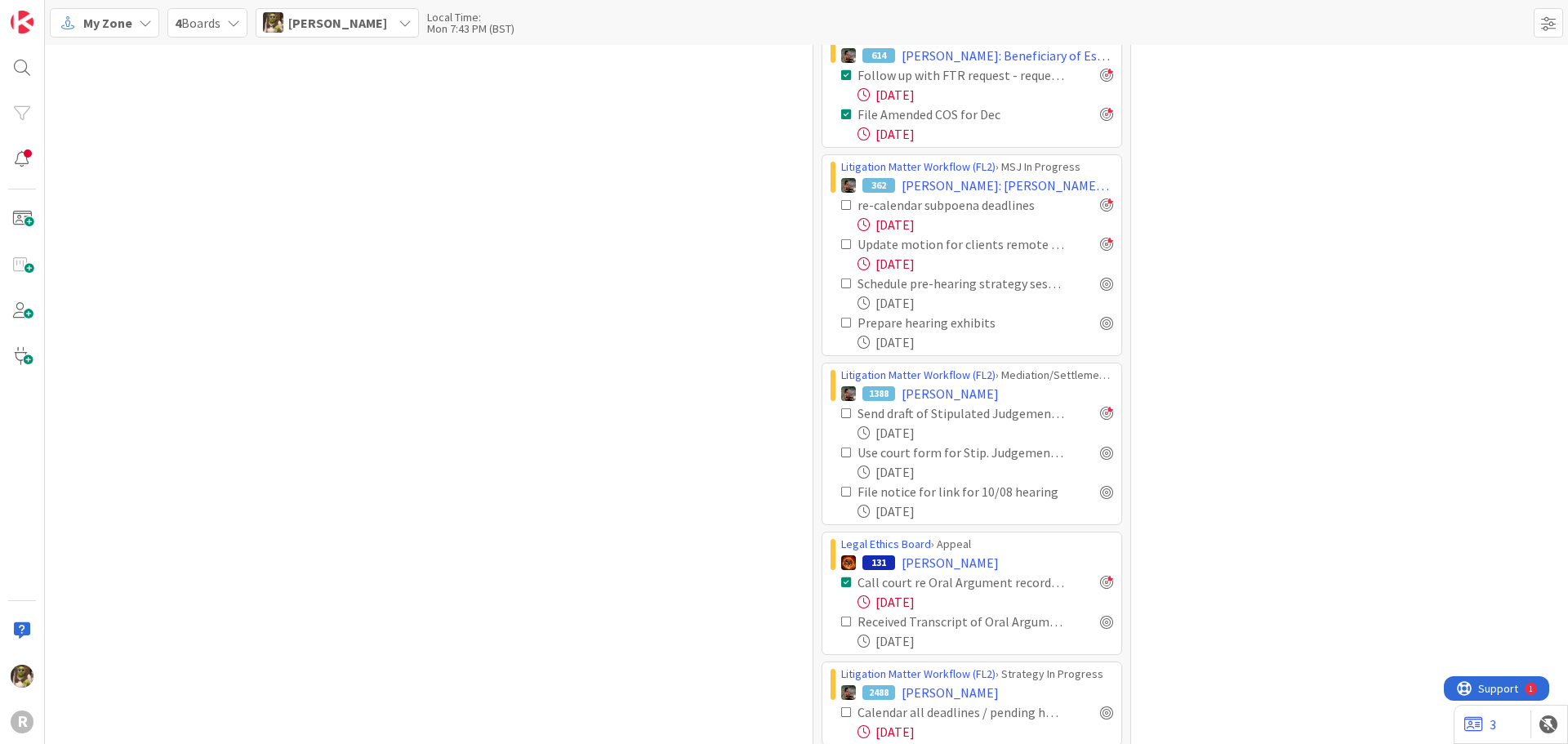
scroll to position [3021, 0]
click at [1106, 447] on div at bounding box center [1107, 451] width 13 height 13
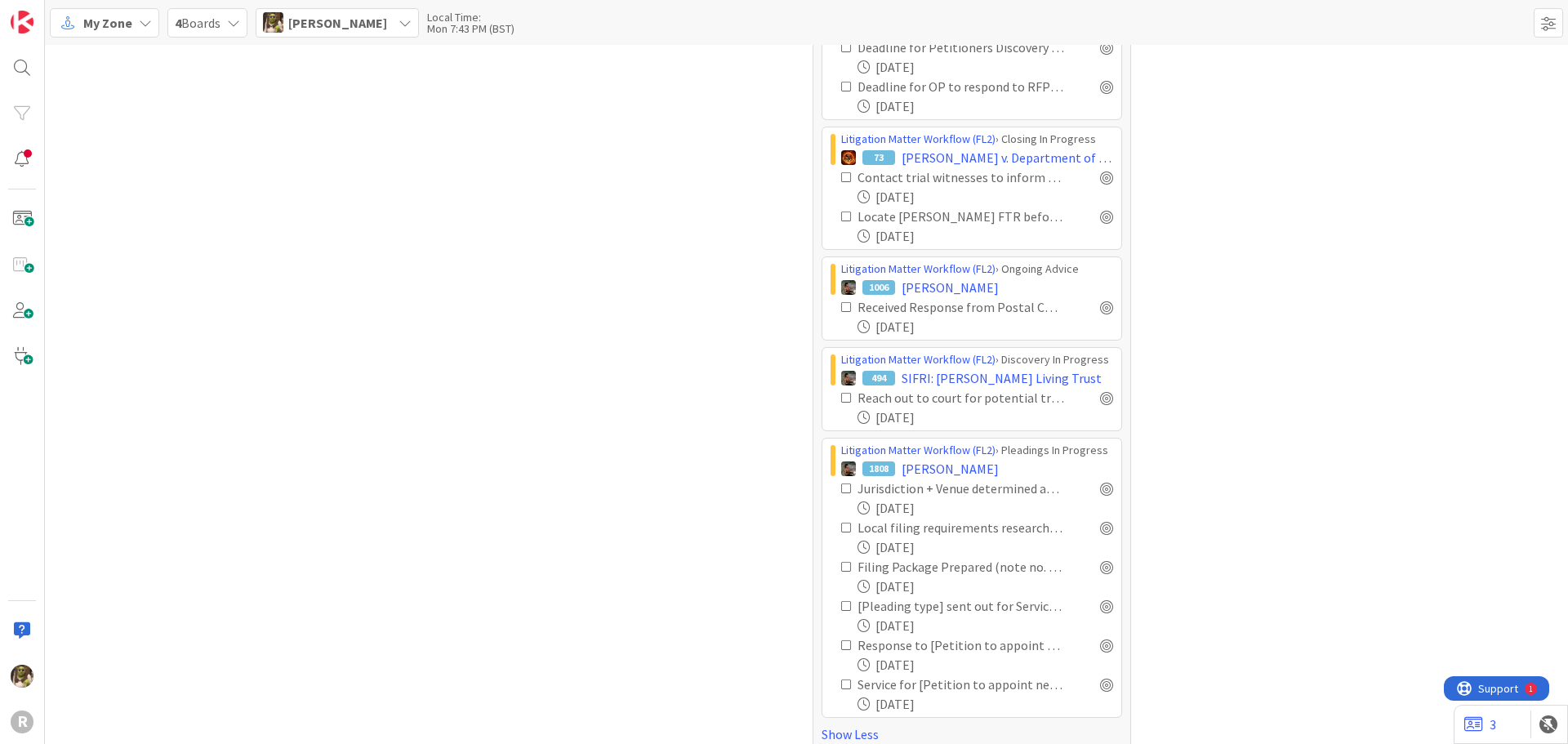
scroll to position [4964, 0]
